Goal: Task Accomplishment & Management: Manage account settings

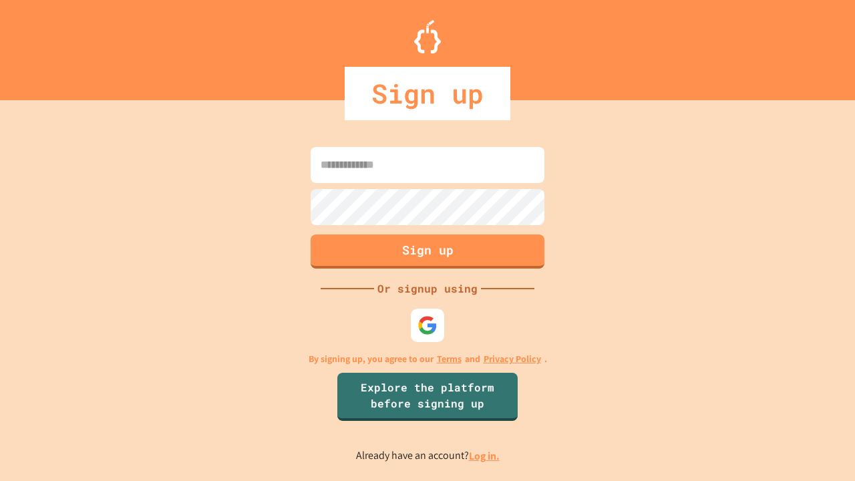
click at [485, 455] on link "Log in." at bounding box center [484, 456] width 31 height 14
